Goal: Check status: Check status

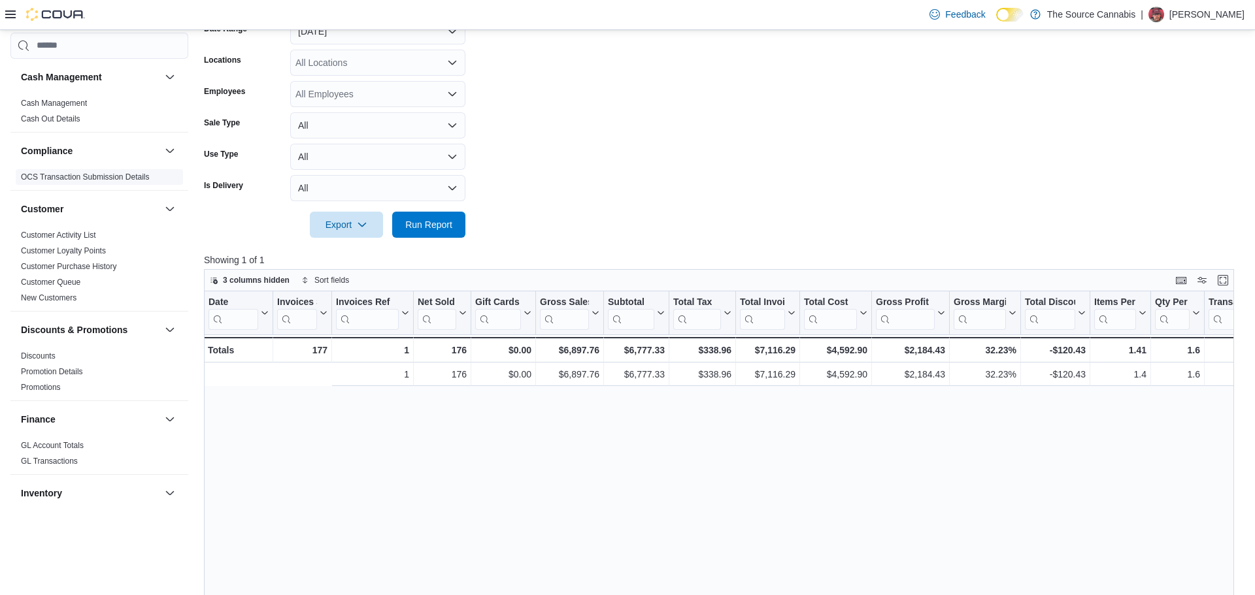
scroll to position [0, 248]
